Goal: Task Accomplishment & Management: Manage account settings

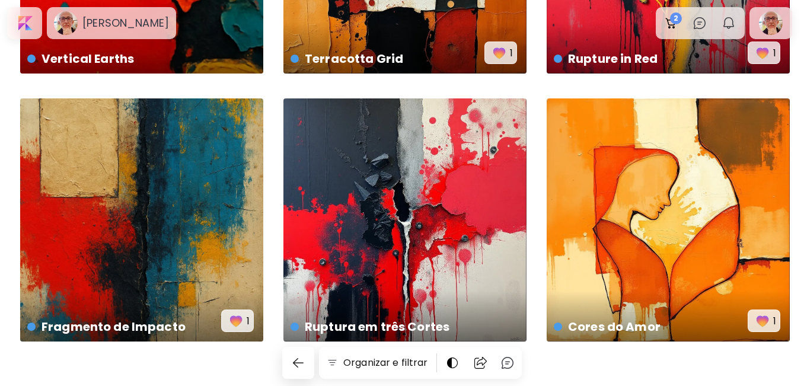
scroll to position [773, 0]
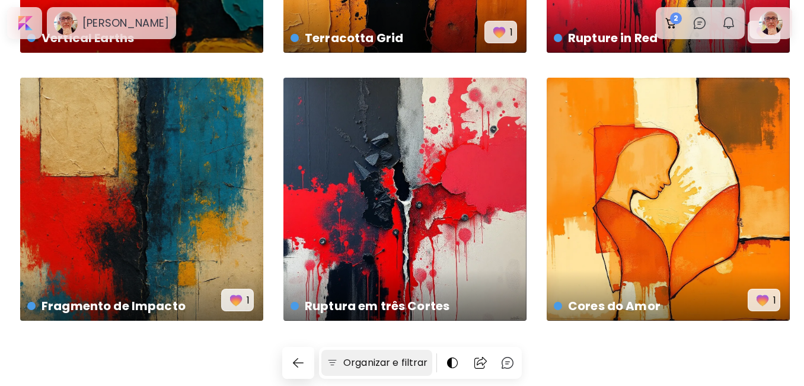
click at [371, 363] on h6 "Organizar e filtrar" at bounding box center [385, 363] width 84 height 14
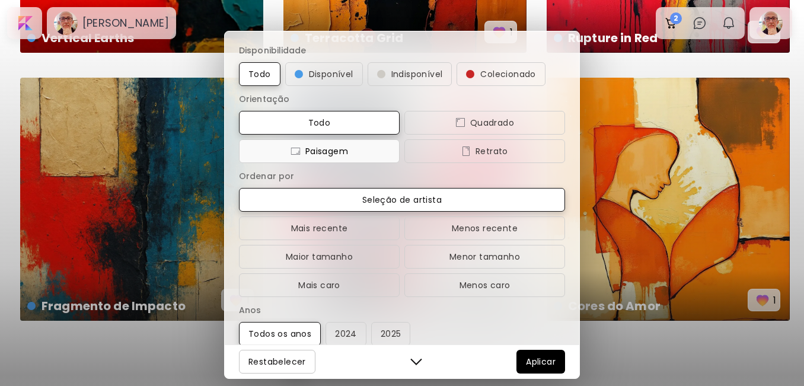
scroll to position [15, 0]
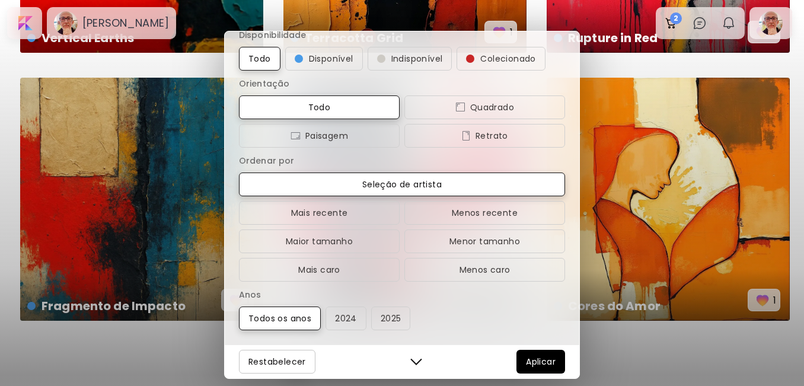
click at [202, 348] on div "Disponibilidade Todo Disponível Indisponível Colecionado Orientação Todo Quadra…" at bounding box center [402, 193] width 804 height 386
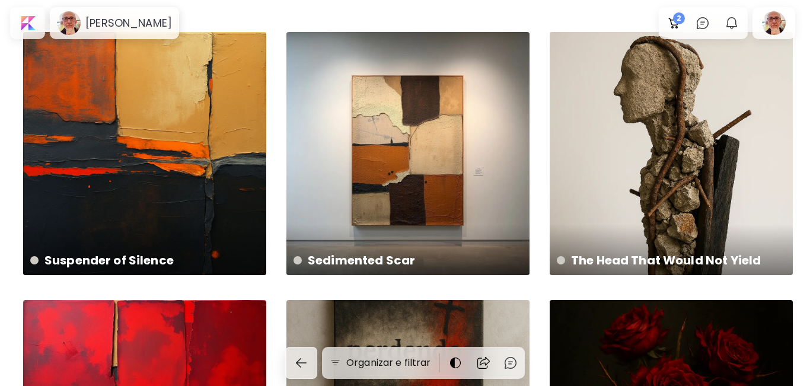
scroll to position [0, 0]
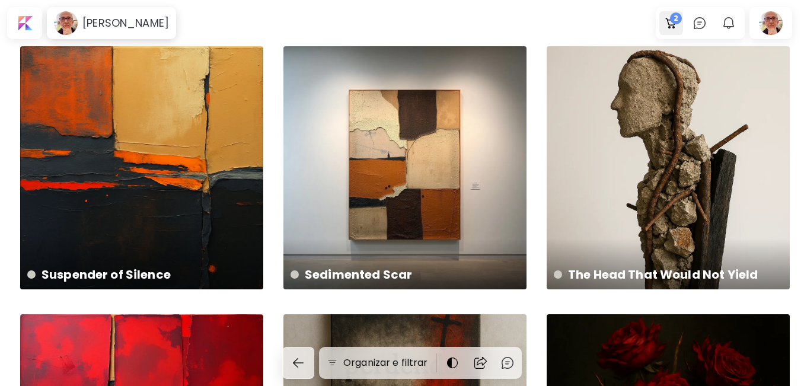
click at [680, 17] on span "2" at bounding box center [676, 18] width 12 height 12
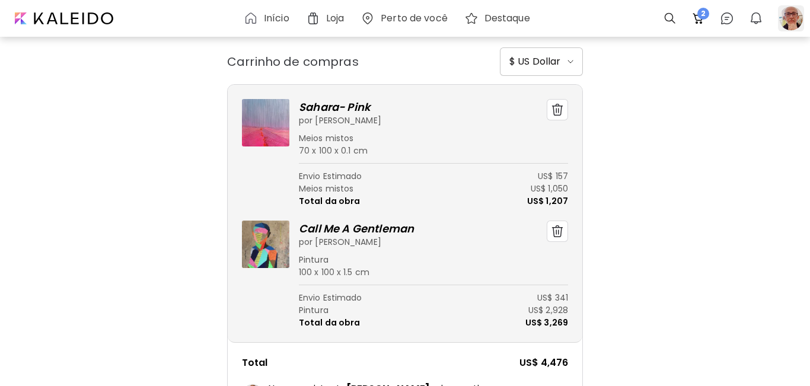
click at [789, 20] on div at bounding box center [791, 18] width 26 height 26
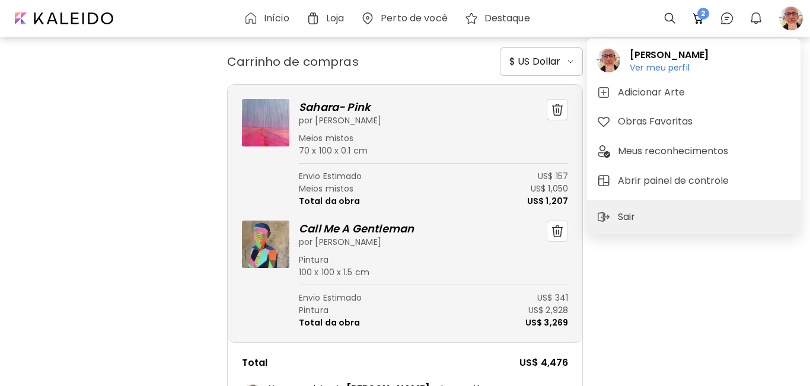
drag, startPoint x: 649, startPoint y: 87, endPoint x: 630, endPoint y: 87, distance: 19.0
click at [649, 87] on h5 "Adicionar Arte" at bounding box center [653, 92] width 71 height 14
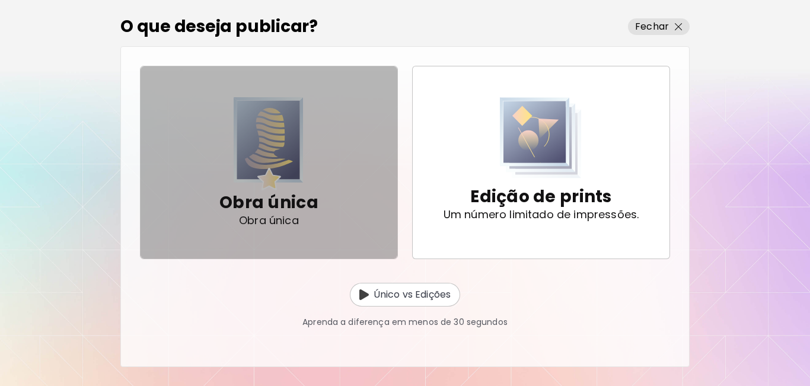
click at [272, 159] on img "button" at bounding box center [269, 143] width 70 height 93
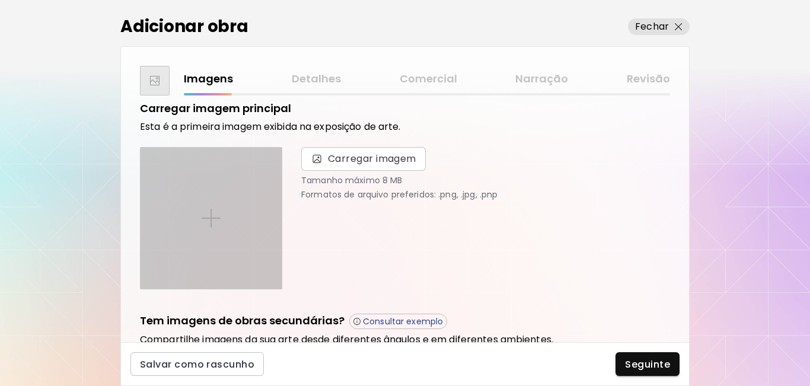
scroll to position [73, 0]
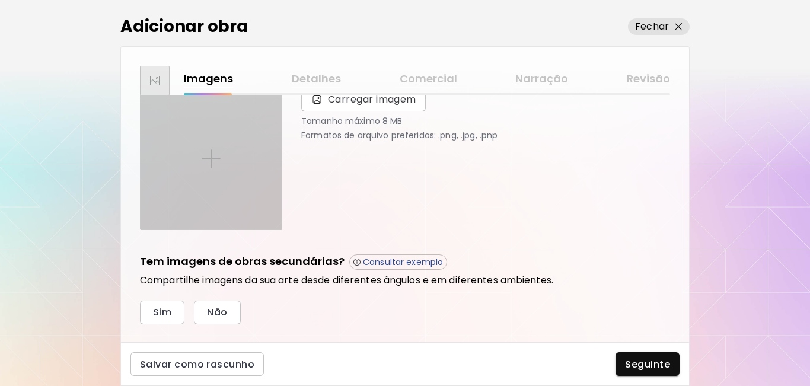
click at [244, 174] on div at bounding box center [211, 158] width 141 height 141
click at [0, 0] on input "file" at bounding box center [0, 0] width 0 height 0
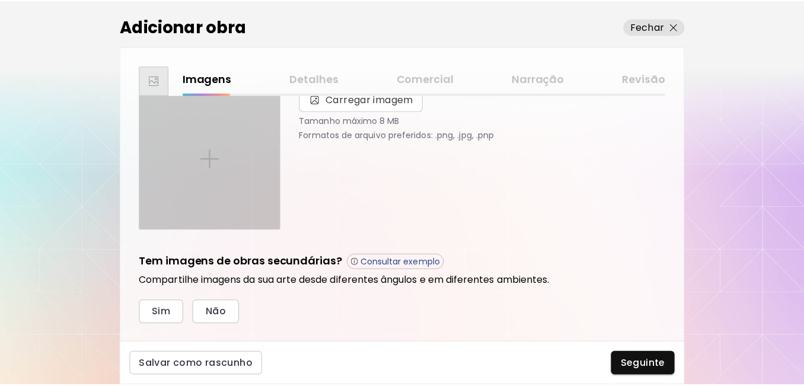
scroll to position [14, 0]
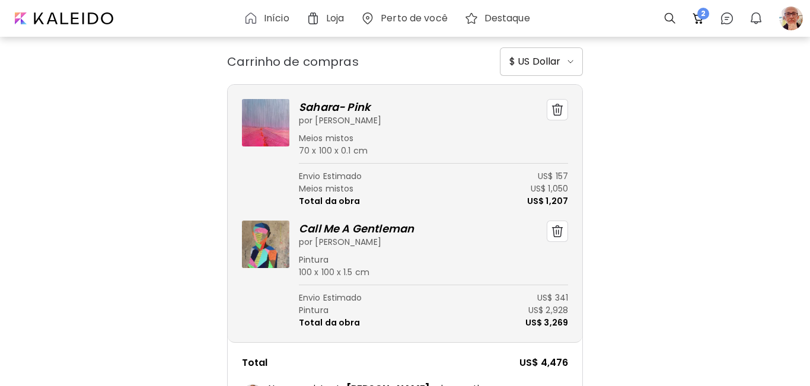
click at [267, 14] on h6 "Início" at bounding box center [276, 18] width 25 height 9
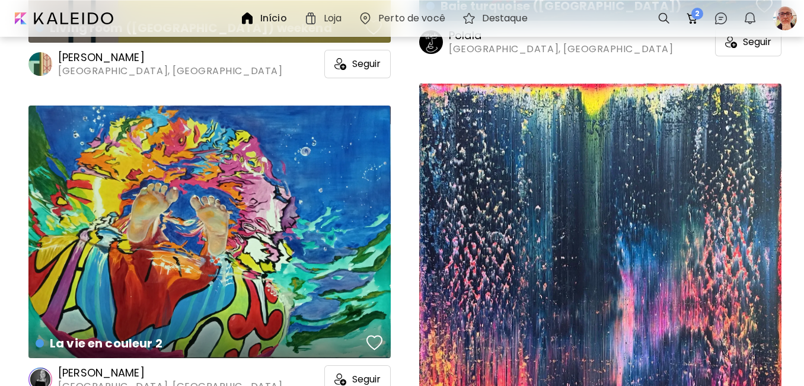
scroll to position [1364, 0]
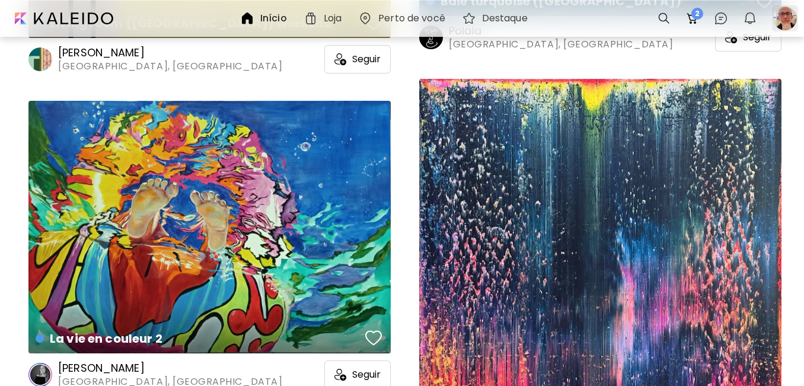
click at [791, 21] on div at bounding box center [785, 18] width 26 height 26
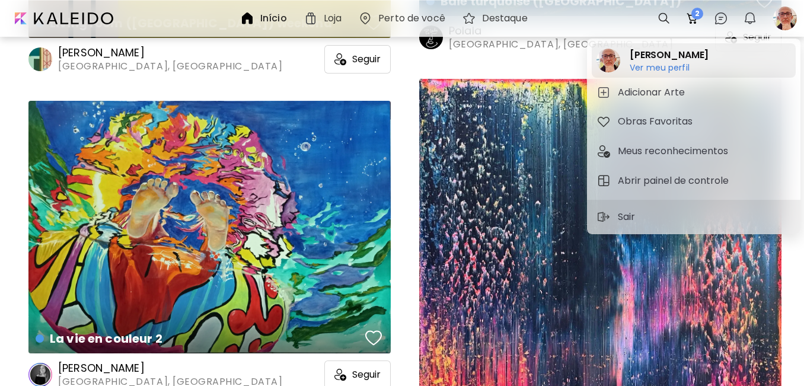
click at [646, 55] on h2 "[PERSON_NAME]" at bounding box center [669, 55] width 79 height 14
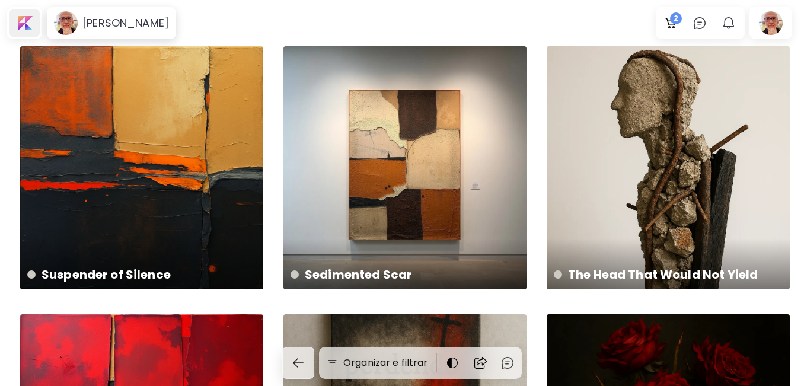
click at [23, 22] on div at bounding box center [24, 22] width 30 height 27
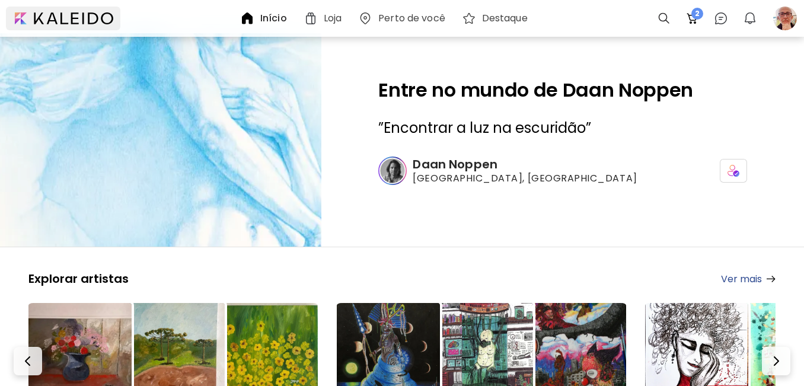
click at [92, 12] on div at bounding box center [63, 19] width 114 height 24
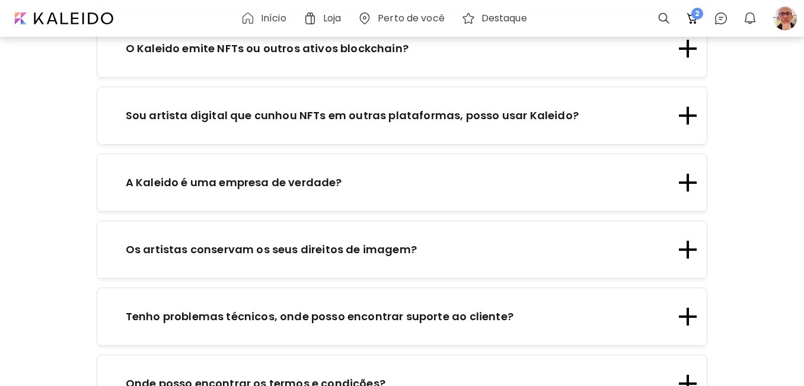
scroll to position [2264, 0]
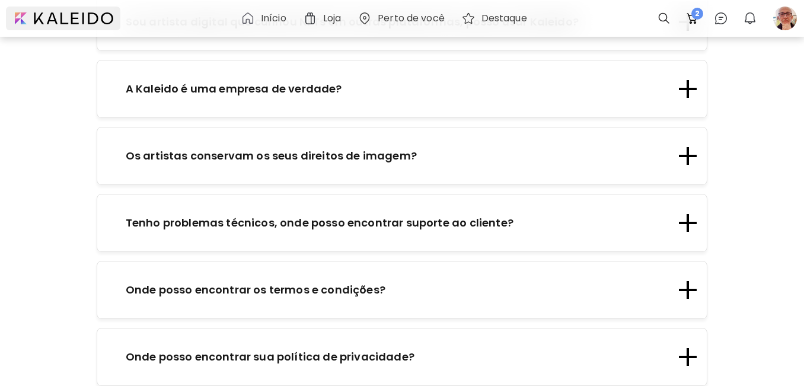
drag, startPoint x: 55, startPoint y: 11, endPoint x: 79, endPoint y: 21, distance: 26.6
click at [55, 11] on div at bounding box center [63, 19] width 114 height 24
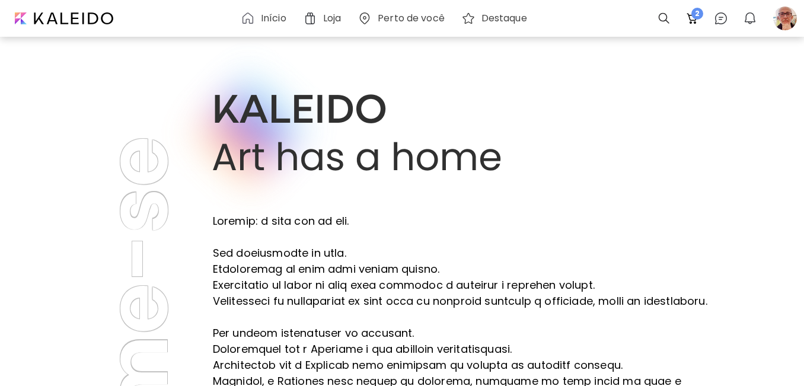
scroll to position [0, 0]
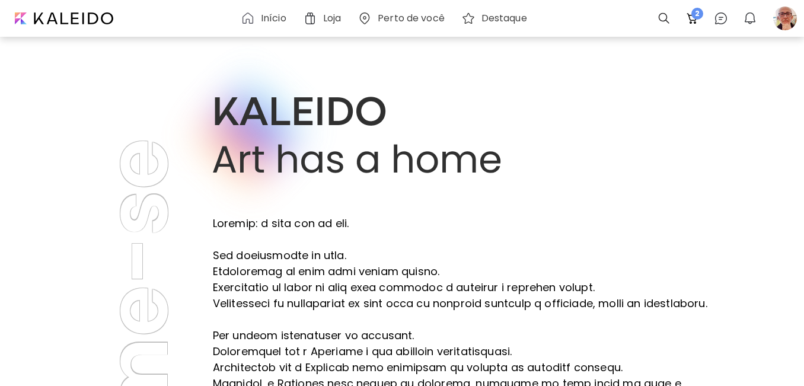
click at [266, 16] on h6 "Início" at bounding box center [273, 18] width 25 height 9
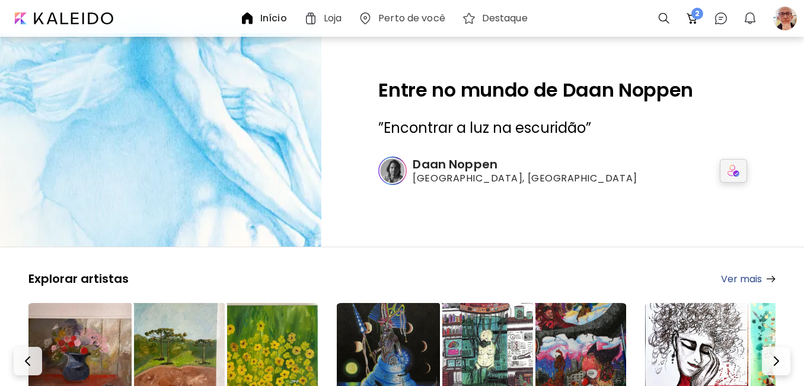
click at [736, 168] on img at bounding box center [734, 171] width 12 height 12
drag, startPoint x: 765, startPoint y: 167, endPoint x: 741, endPoint y: 166, distance: 24.3
click at [765, 167] on div "Entre no mundo de Daan Noppen ” Encontrar a luz na escuridão ” Daan Noppen Amst…" at bounding box center [562, 139] width 483 height 213
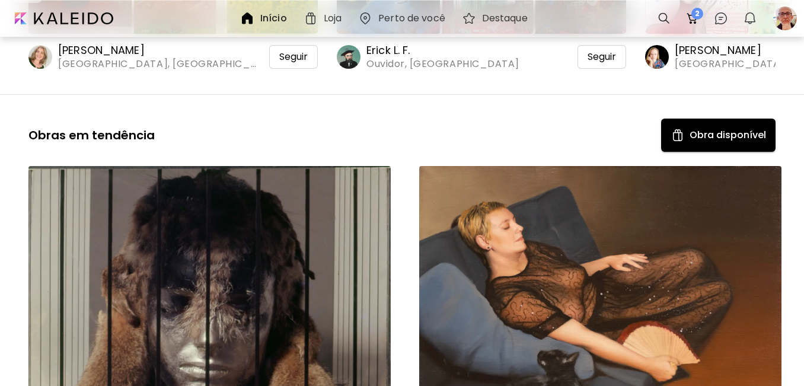
scroll to position [356, 0]
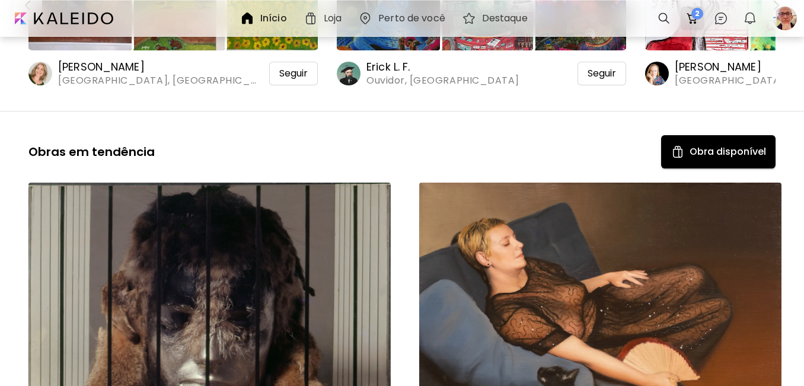
click at [694, 12] on span "2" at bounding box center [697, 14] width 12 height 12
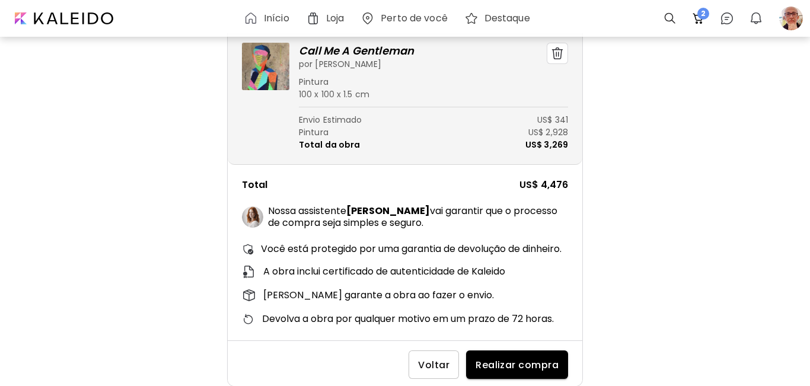
scroll to position [190, 0]
click at [793, 18] on div at bounding box center [791, 18] width 26 height 26
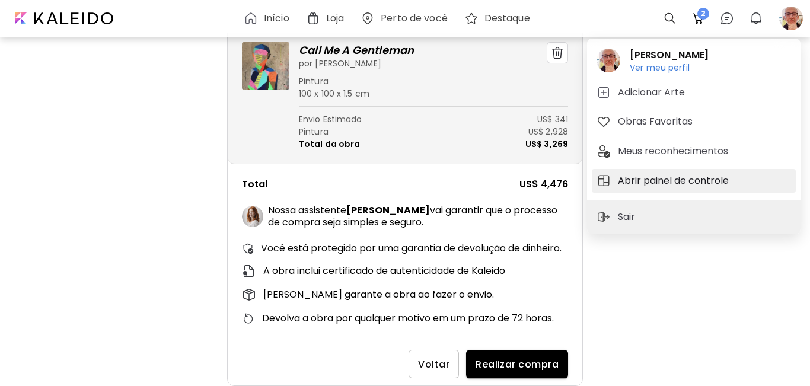
click at [666, 177] on h5 "Abrir painel de controle" at bounding box center [675, 181] width 114 height 14
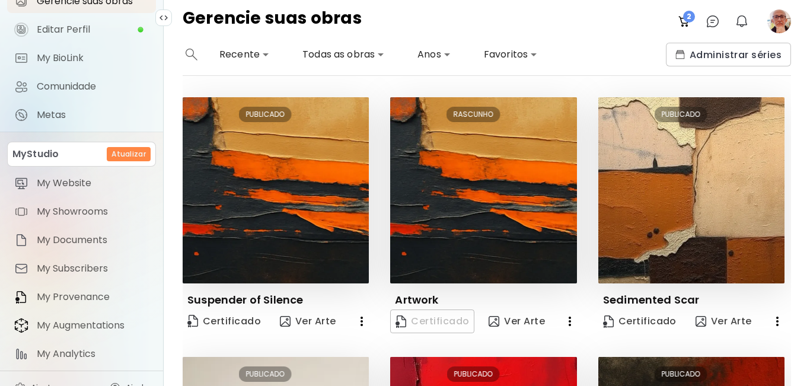
scroll to position [117, 0]
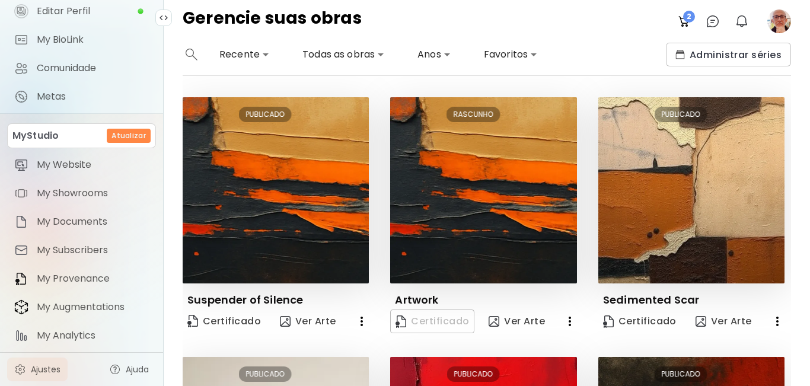
click at [40, 367] on span "Ajustes" at bounding box center [46, 369] width 30 height 12
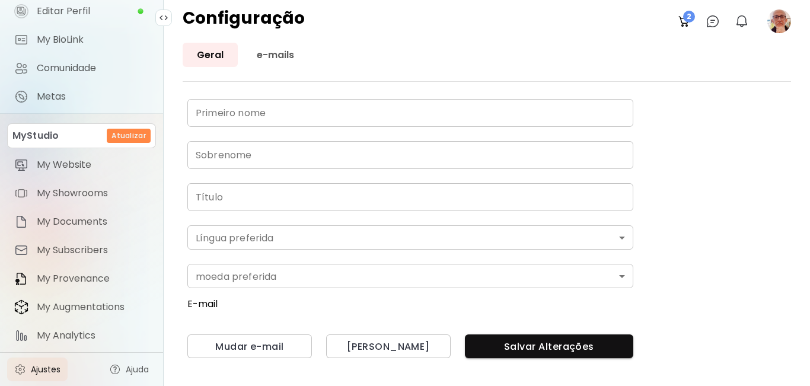
type input "*********"
type input "**********"
type input "*"
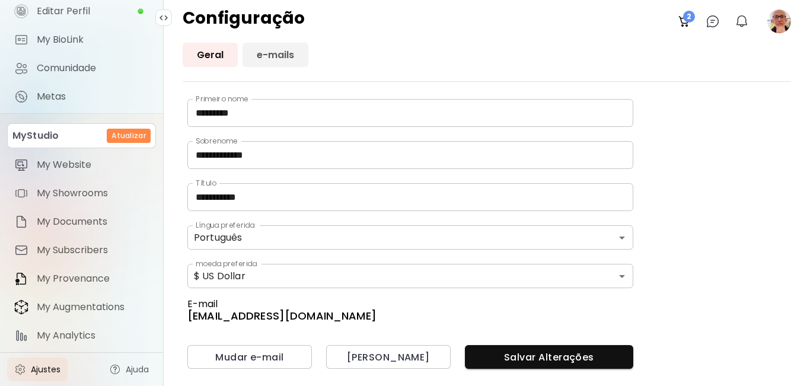
click at [282, 51] on link "e-mails" at bounding box center [276, 55] width 66 height 24
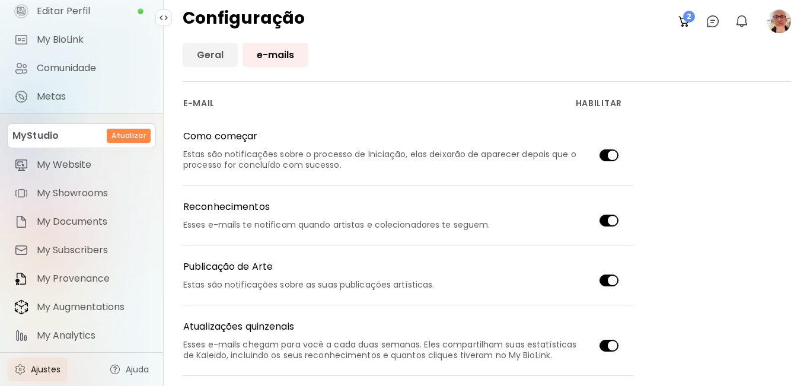
click at [205, 53] on link "Geral" at bounding box center [210, 55] width 55 height 24
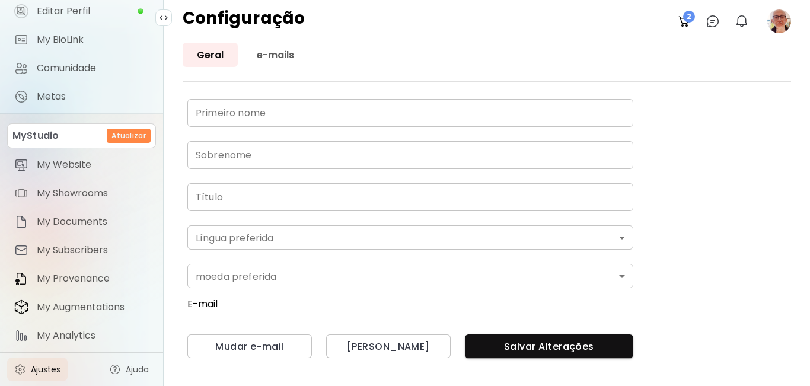
type input "*********"
type input "**********"
type input "*"
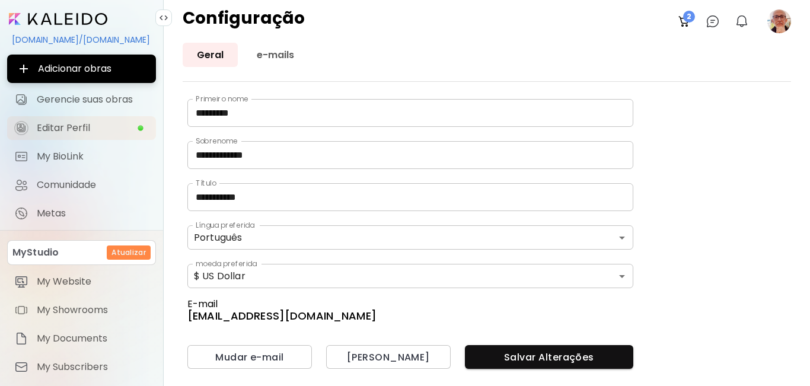
click at [55, 126] on span "Editar Perfil" at bounding box center [87, 128] width 100 height 12
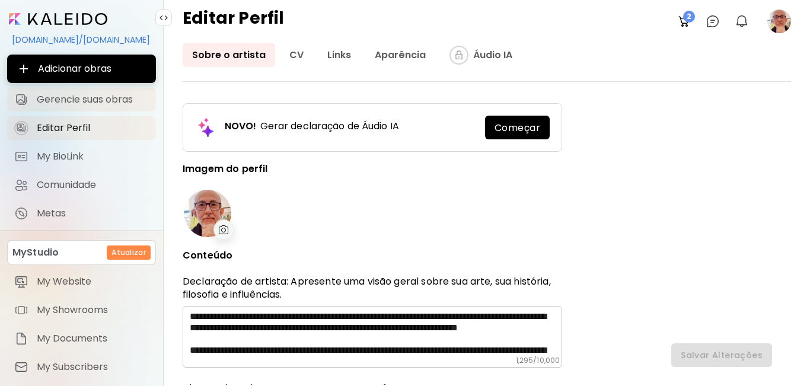
type input "******"
click at [68, 96] on span "Gerencie suas obras" at bounding box center [93, 100] width 112 height 12
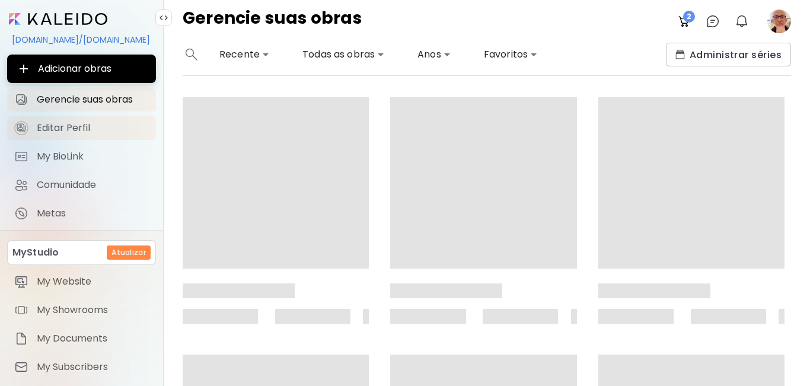
click at [57, 117] on link "Editar Perfil" at bounding box center [81, 128] width 149 height 24
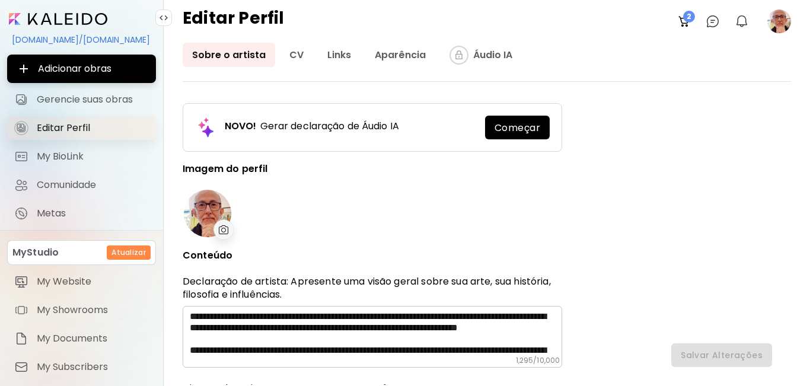
type input "******"
click at [297, 47] on link "CV" at bounding box center [296, 55] width 33 height 24
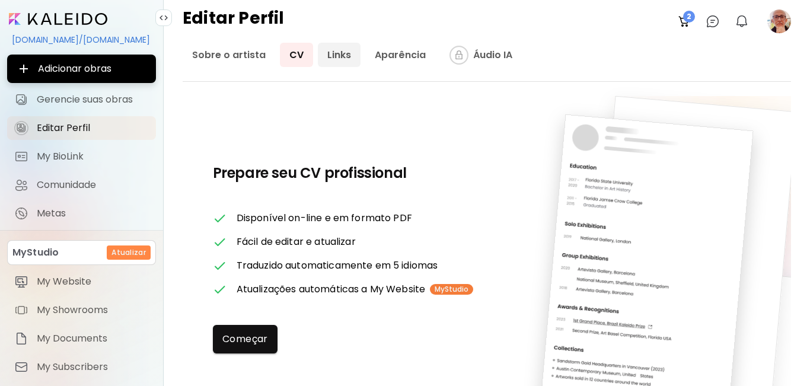
click at [339, 47] on link "Links" at bounding box center [339, 55] width 43 height 24
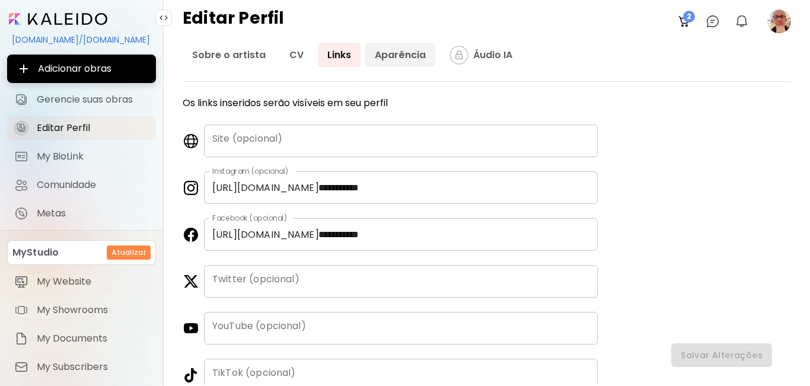
click at [394, 48] on link "Aparência" at bounding box center [400, 55] width 70 height 24
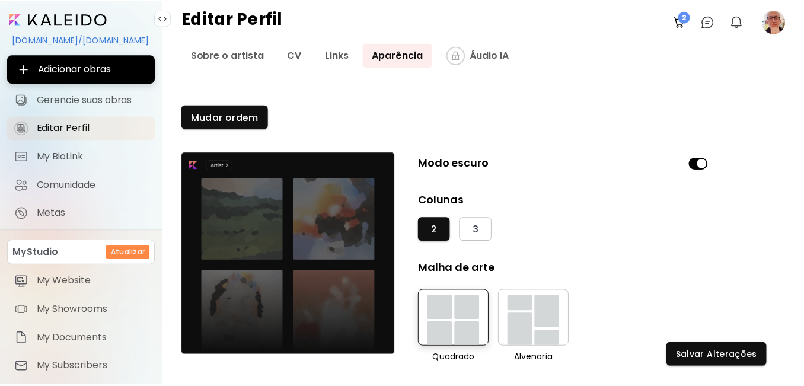
scroll to position [61, 0]
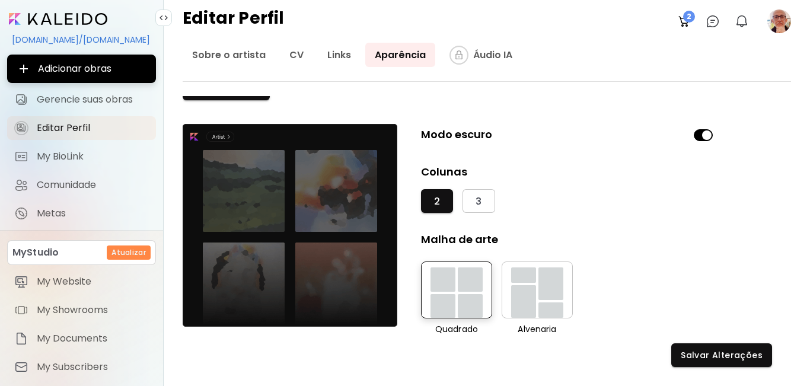
click at [698, 135] on span at bounding box center [703, 134] width 19 height 11
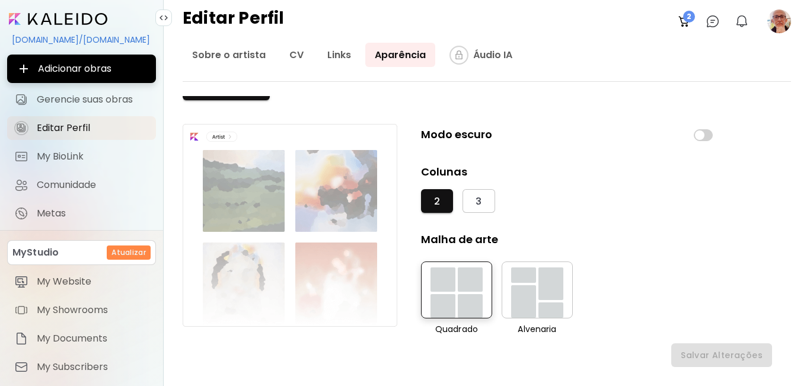
click at [710, 135] on span at bounding box center [703, 135] width 19 height 12
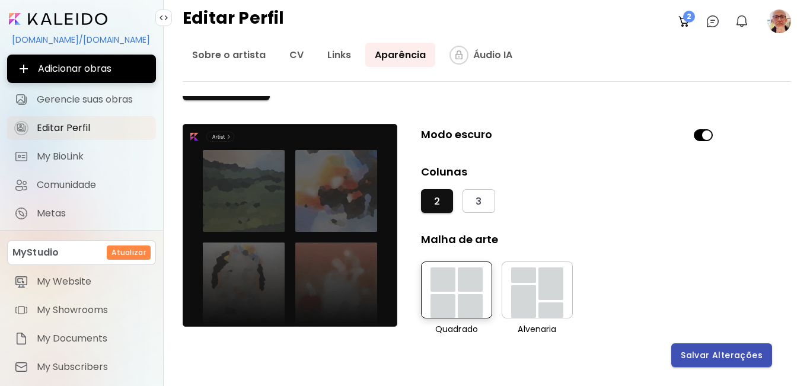
click at [751, 353] on span "Salvar Alterações" at bounding box center [722, 355] width 82 height 12
click at [65, 36] on div "[DOMAIN_NAME]/[DOMAIN_NAME]" at bounding box center [81, 40] width 149 height 20
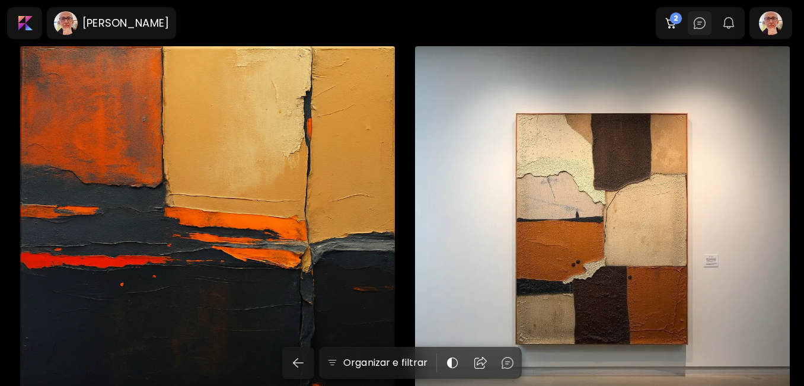
click at [702, 17] on img at bounding box center [700, 23] width 14 height 14
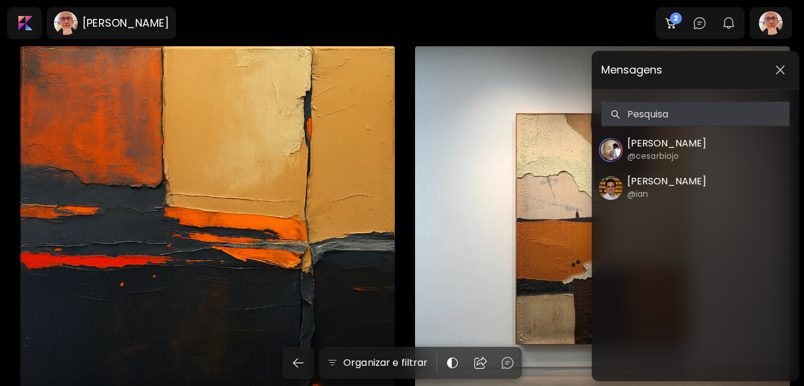
click at [503, 37] on div "Mensagens Pesquisa Pesquisa [PERSON_NAME] @cesarbiojo [PERSON_NAME] @ian" at bounding box center [402, 193] width 804 height 386
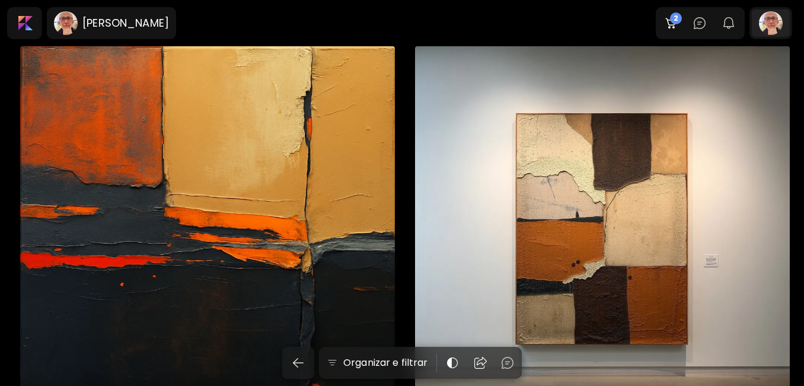
click at [775, 25] on div at bounding box center [771, 22] width 38 height 27
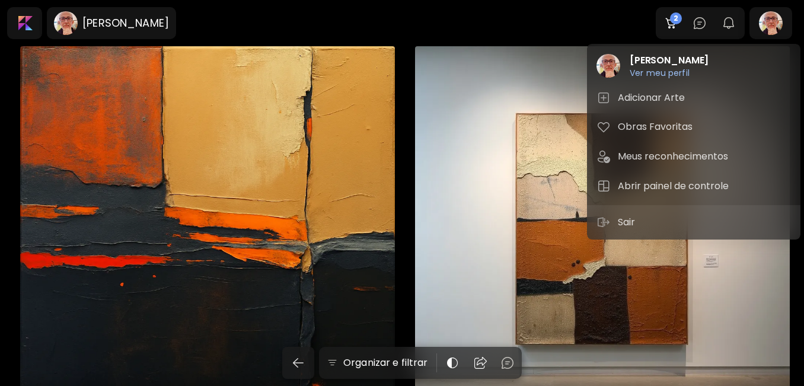
click at [78, 24] on div at bounding box center [402, 193] width 804 height 386
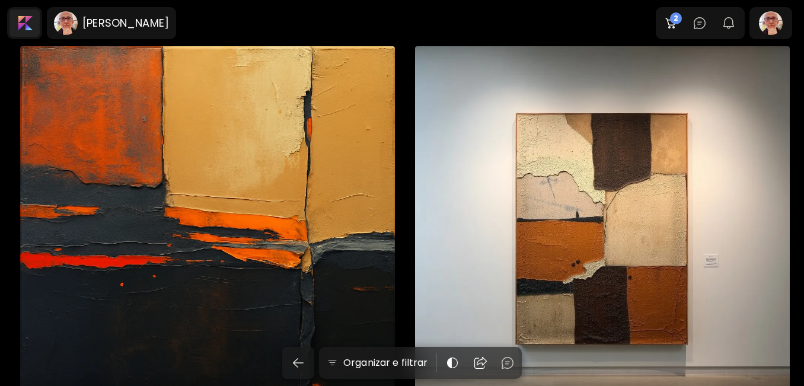
click at [23, 18] on div at bounding box center [24, 22] width 30 height 27
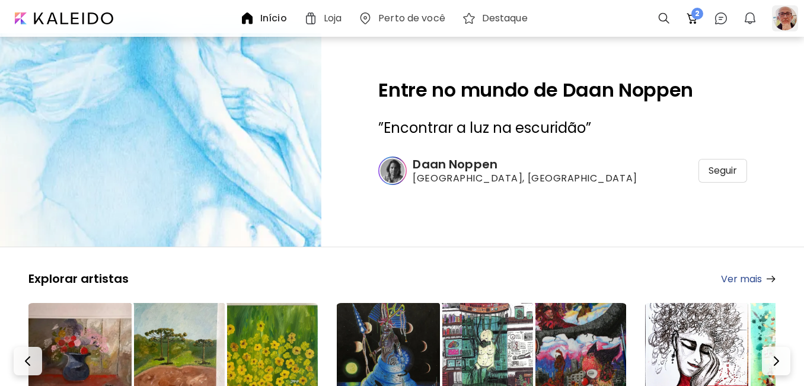
click at [782, 21] on div at bounding box center [785, 18] width 26 height 26
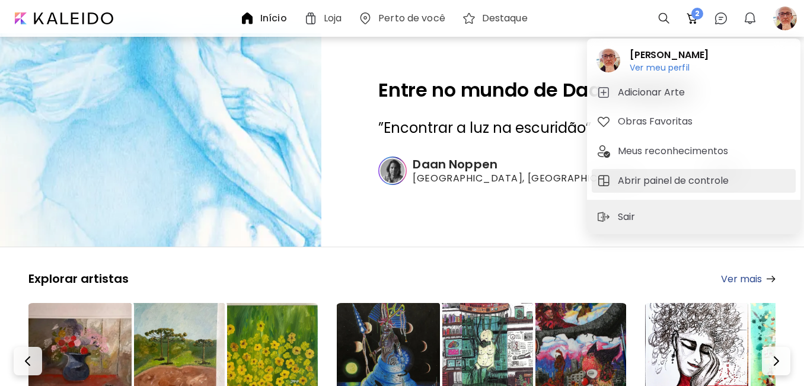
click at [651, 171] on button "Abrir painel de controle" at bounding box center [694, 181] width 204 height 24
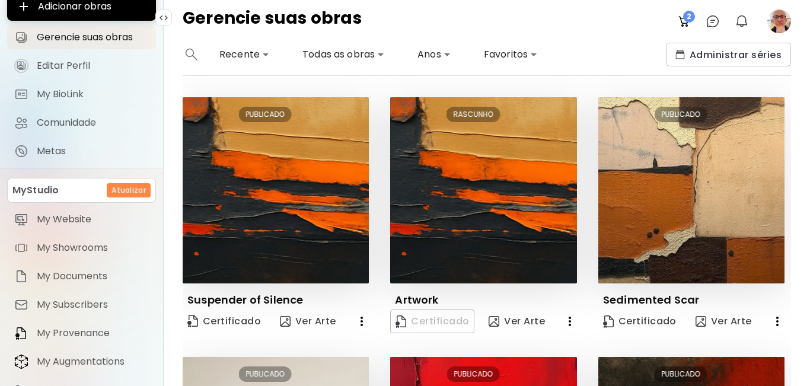
scroll to position [117, 0]
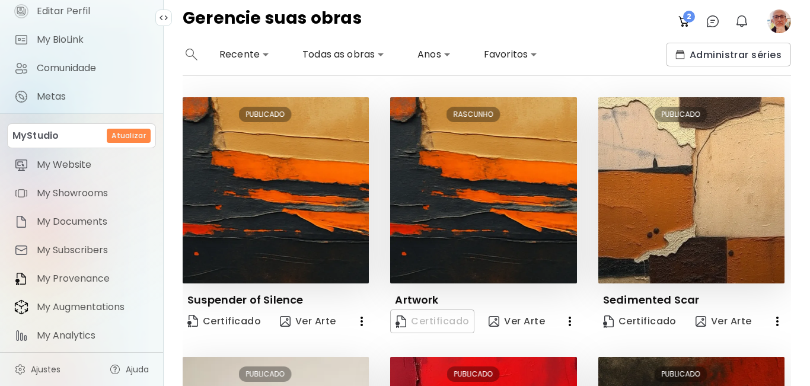
click at [55, 368] on span "Ajustes" at bounding box center [46, 369] width 30 height 12
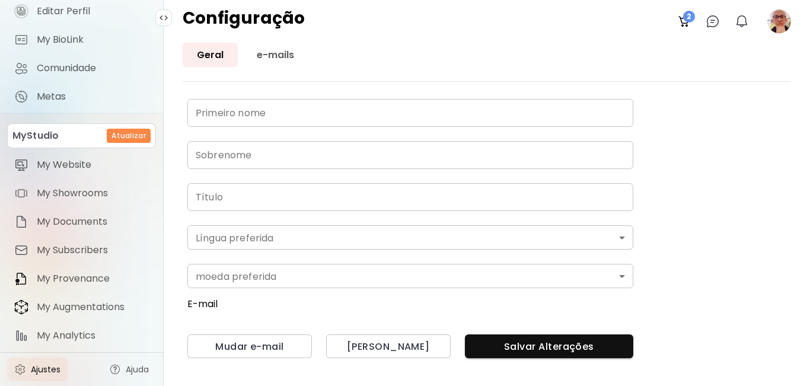
type input "*********"
type input "**********"
type input "*"
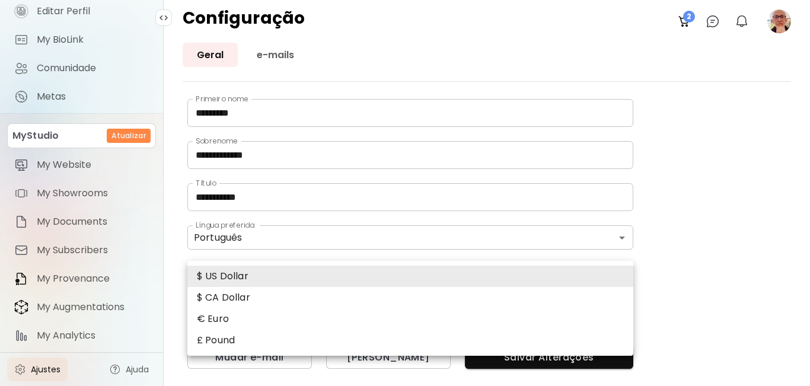
click at [616, 273] on body "**********" at bounding box center [405, 193] width 810 height 386
click at [620, 272] on li "$ US Dollar" at bounding box center [410, 276] width 446 height 21
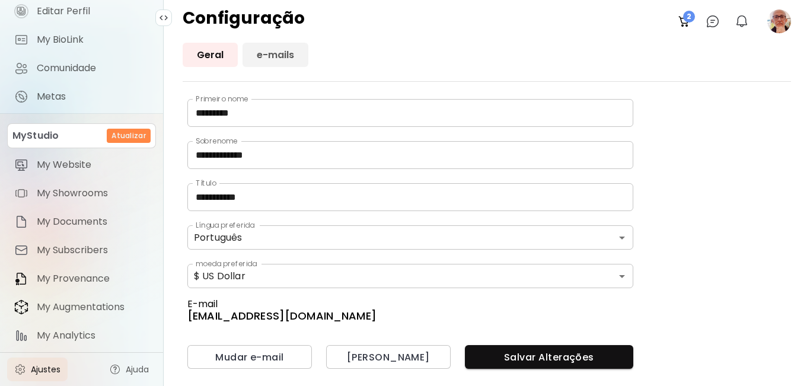
click at [287, 49] on link "e-mails" at bounding box center [276, 55] width 66 height 24
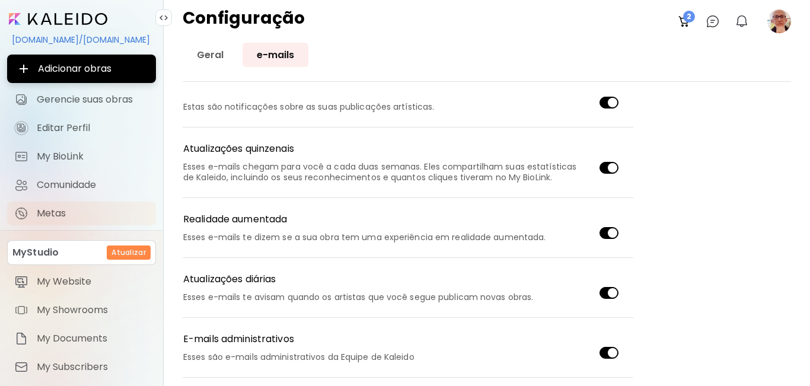
drag, startPoint x: 54, startPoint y: 206, endPoint x: 67, endPoint y: 210, distance: 13.5
click at [55, 208] on span "Metas" at bounding box center [93, 214] width 112 height 12
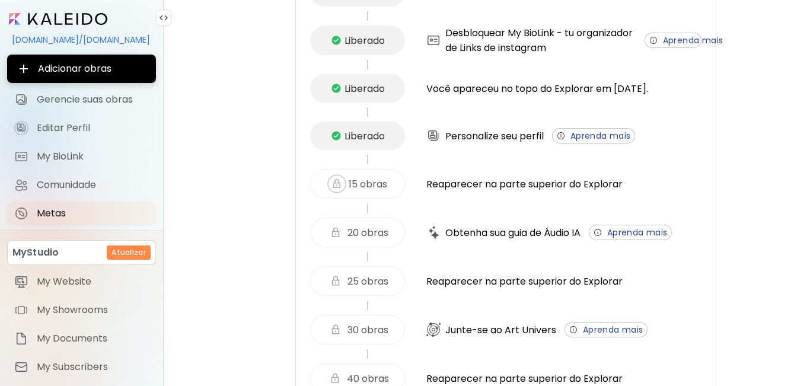
scroll to position [178, 0]
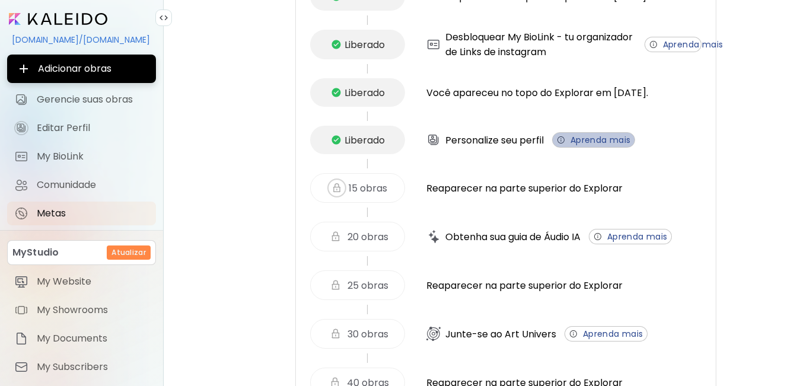
click at [579, 139] on span "Aprenda mais" at bounding box center [593, 140] width 75 height 12
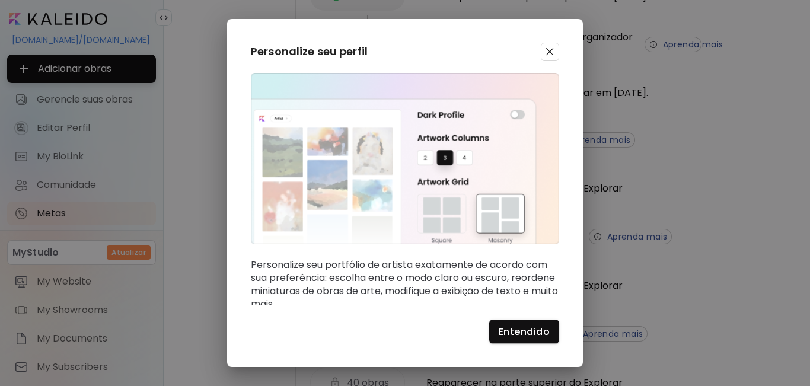
scroll to position [2, 0]
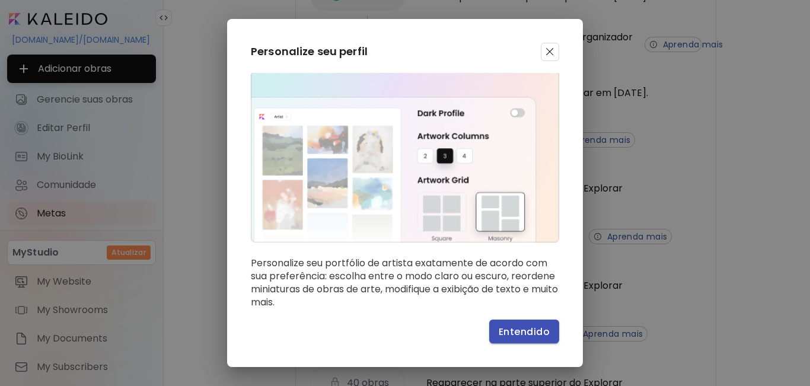
click at [532, 324] on button "Entendido" at bounding box center [524, 332] width 70 height 24
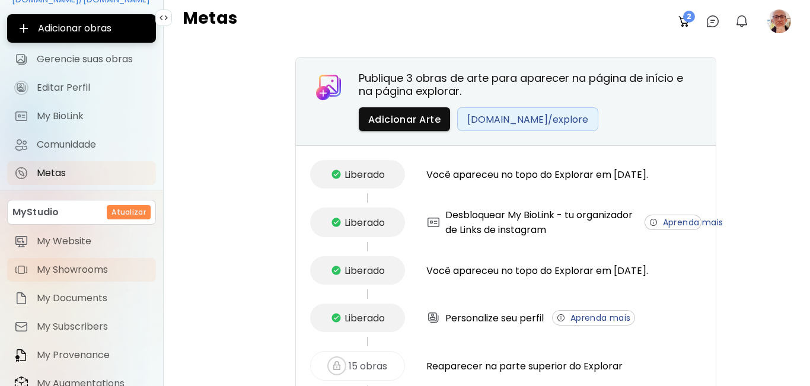
scroll to position [59, 0]
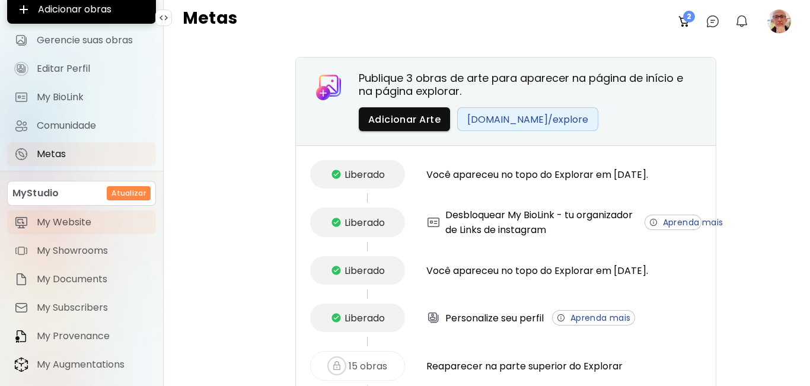
click at [59, 217] on span "My Website" at bounding box center [93, 222] width 112 height 12
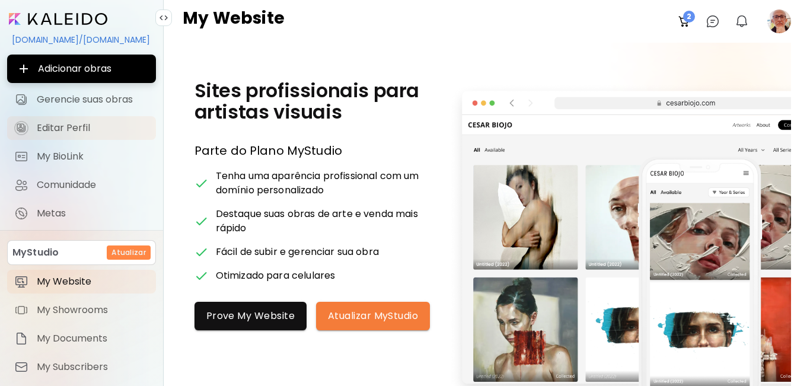
click at [65, 123] on span "Editar Perfil" at bounding box center [93, 128] width 112 height 12
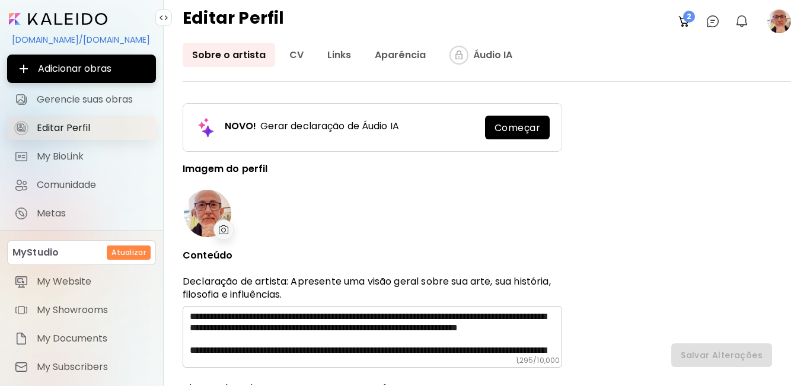
type input "******"
type input "*******"
click at [394, 53] on link "Aparência" at bounding box center [400, 55] width 70 height 24
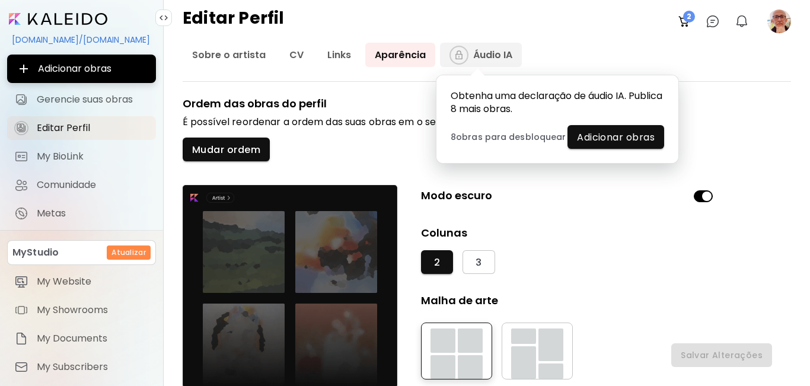
click at [484, 55] on icon "animation" at bounding box center [481, 69] width 30 height 30
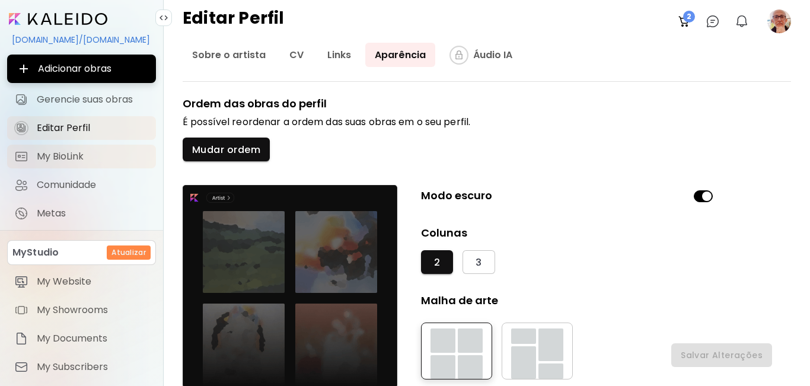
click at [50, 152] on span "My BioLink" at bounding box center [93, 157] width 112 height 12
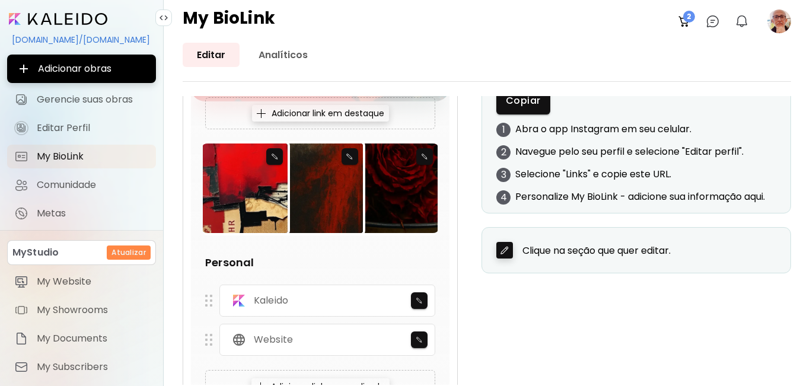
click at [783, 22] on image at bounding box center [779, 21] width 24 height 24
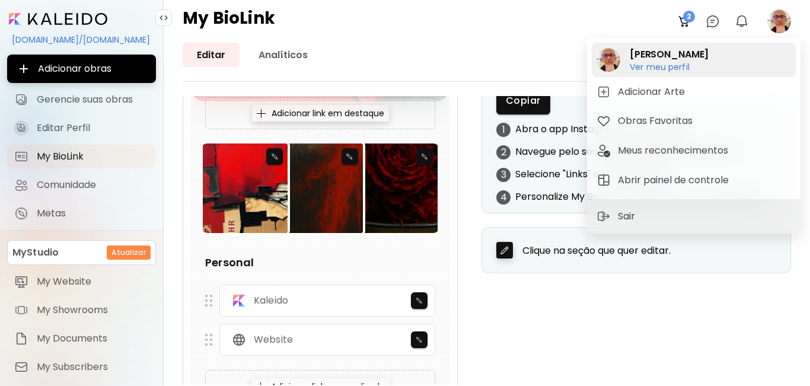
click at [608, 55] on image at bounding box center [609, 60] width 24 height 24
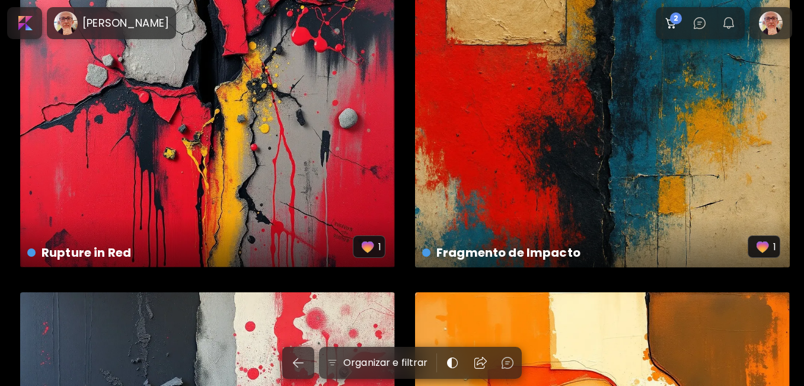
scroll to position [2098, 0]
